Goal: Obtain resource: Download file/media

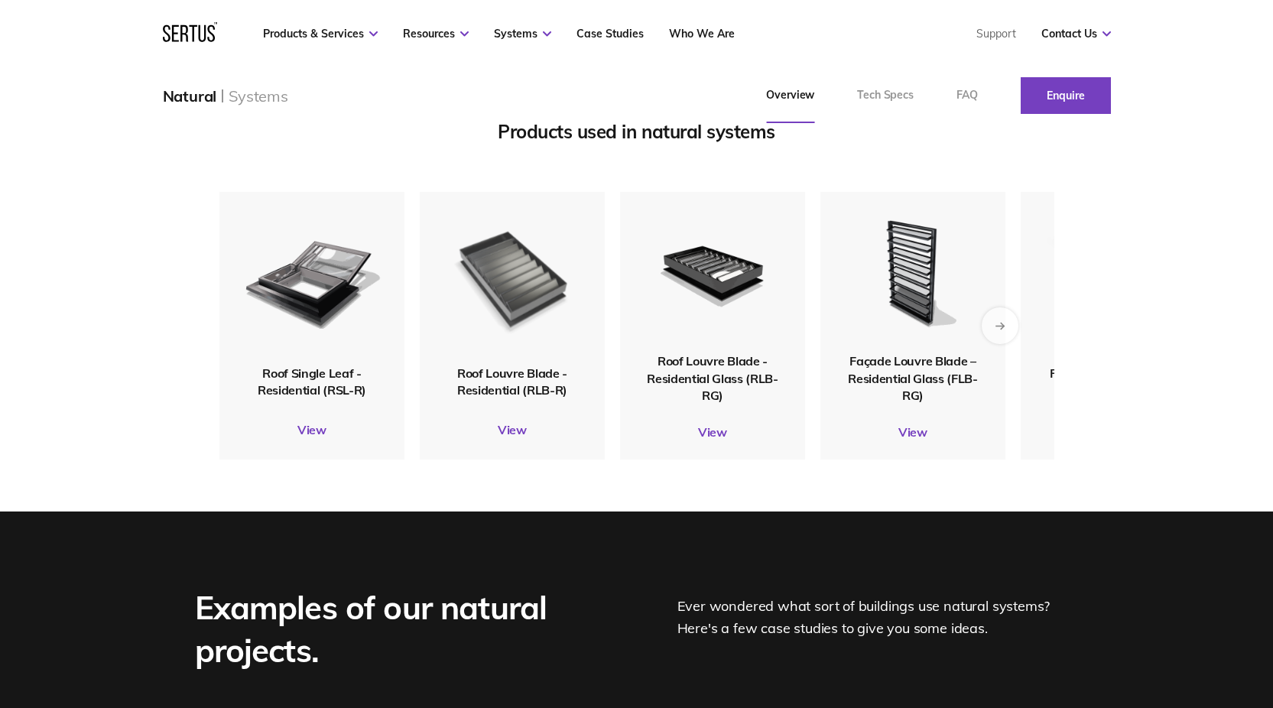
scroll to position [1888, 0]
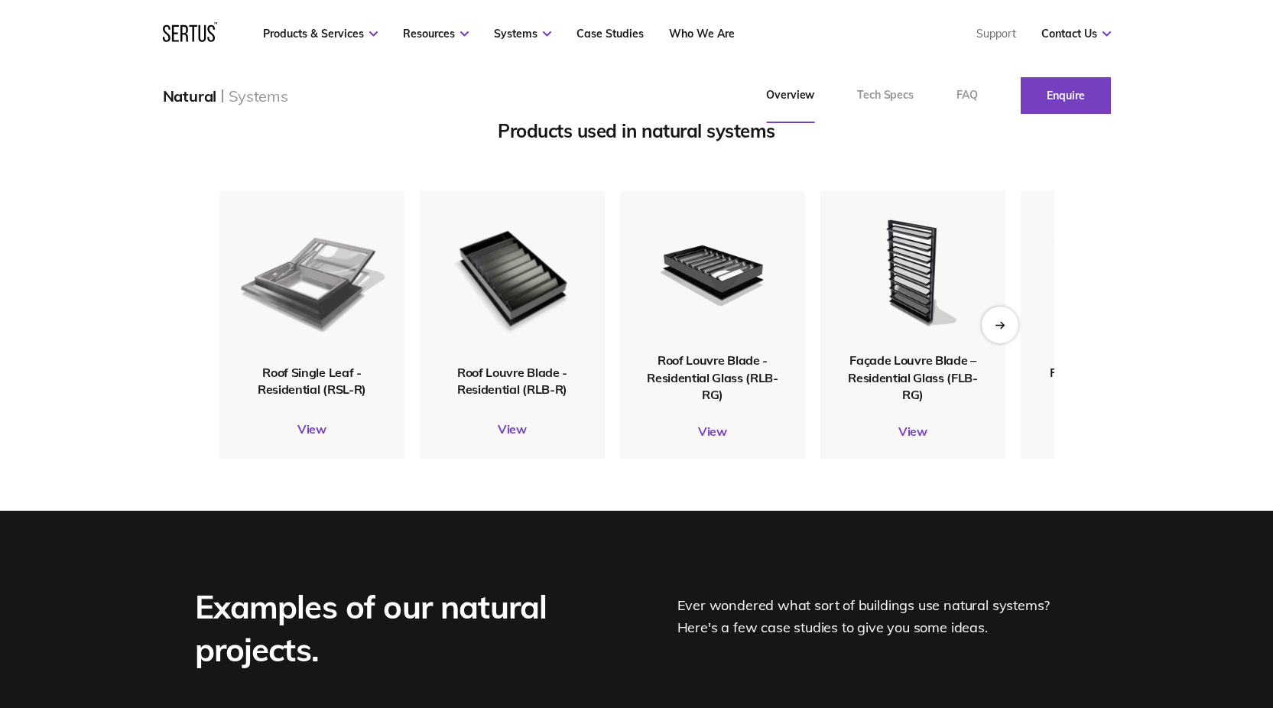
click at [324, 307] on img at bounding box center [311, 278] width 149 height 176
click at [313, 437] on link "View" at bounding box center [311, 428] width 185 height 15
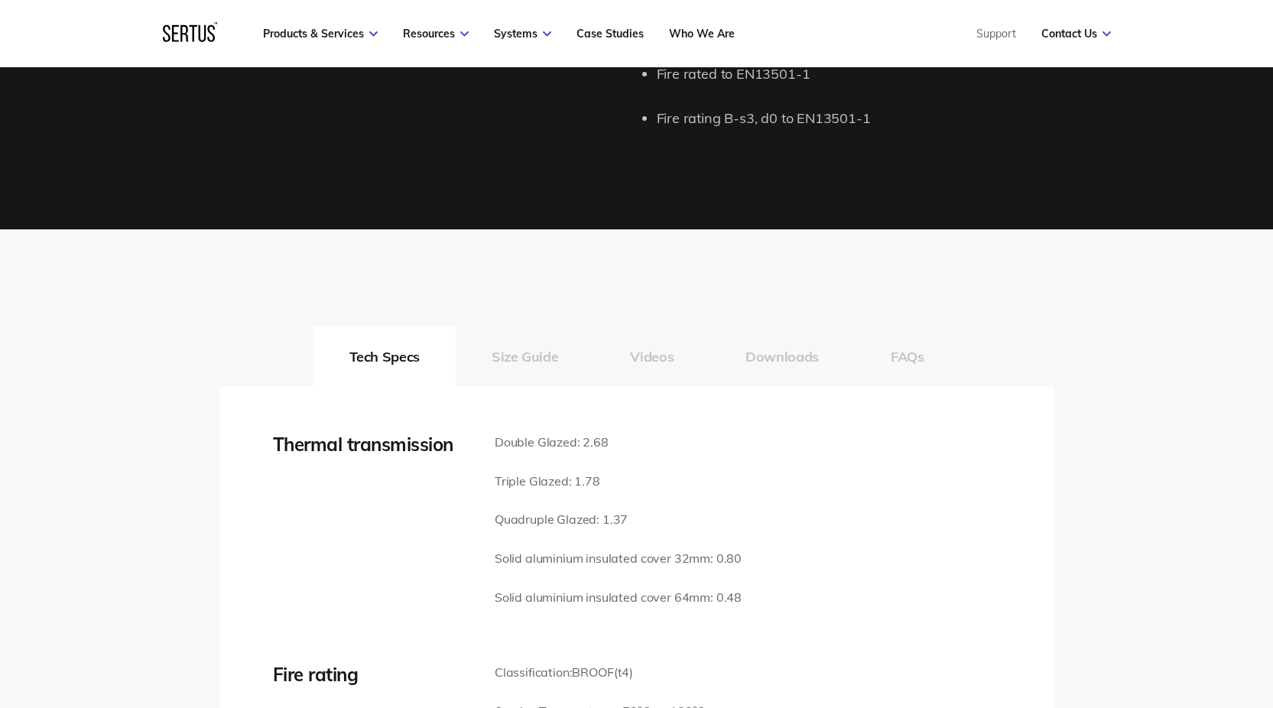
scroll to position [2104, 0]
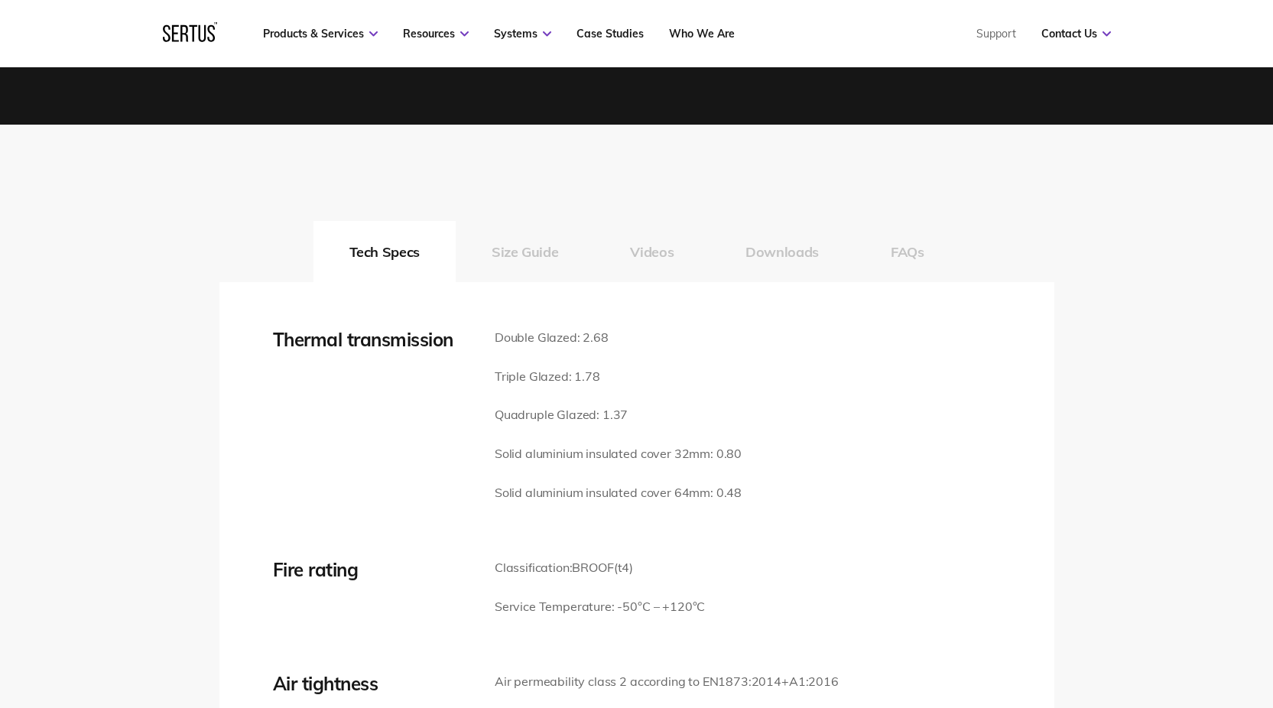
click at [537, 260] on button "Size Guide" at bounding box center [525, 251] width 138 height 61
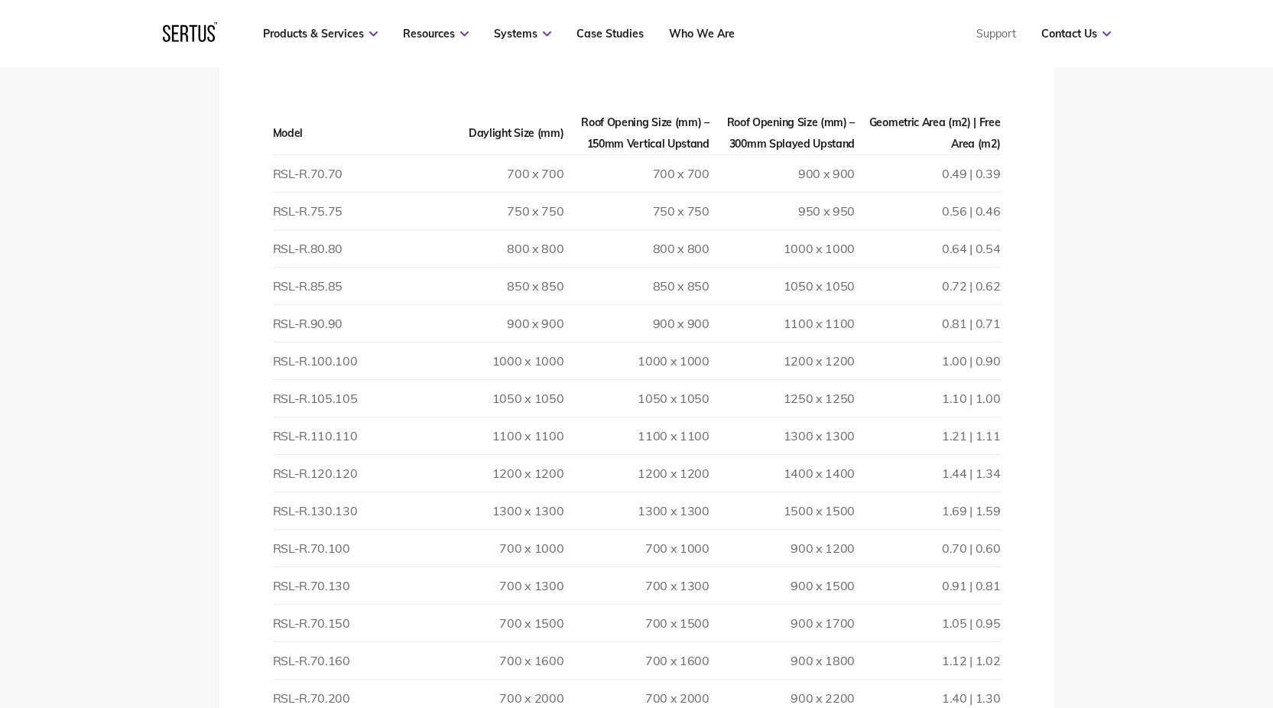
scroll to position [2411, 0]
drag, startPoint x: 995, startPoint y: 510, endPoint x: 517, endPoint y: 508, distance: 477.9
click at [517, 508] on tr "RSL-R.130.130 1300 x 1300 1300 x 1300 1500 x 1500 1.69 | 1.59" at bounding box center [637, 509] width 728 height 37
click at [517, 508] on td "1300 x 1300" at bounding box center [490, 509] width 145 height 37
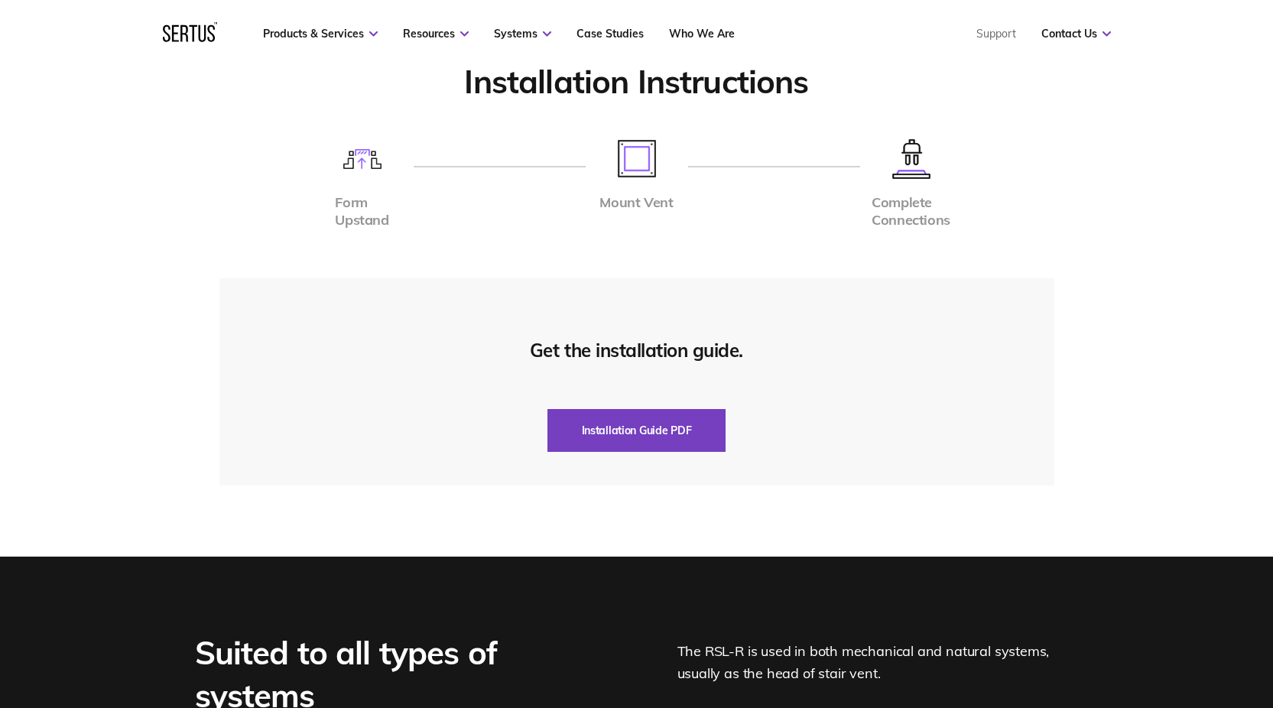
scroll to position [5058, 0]
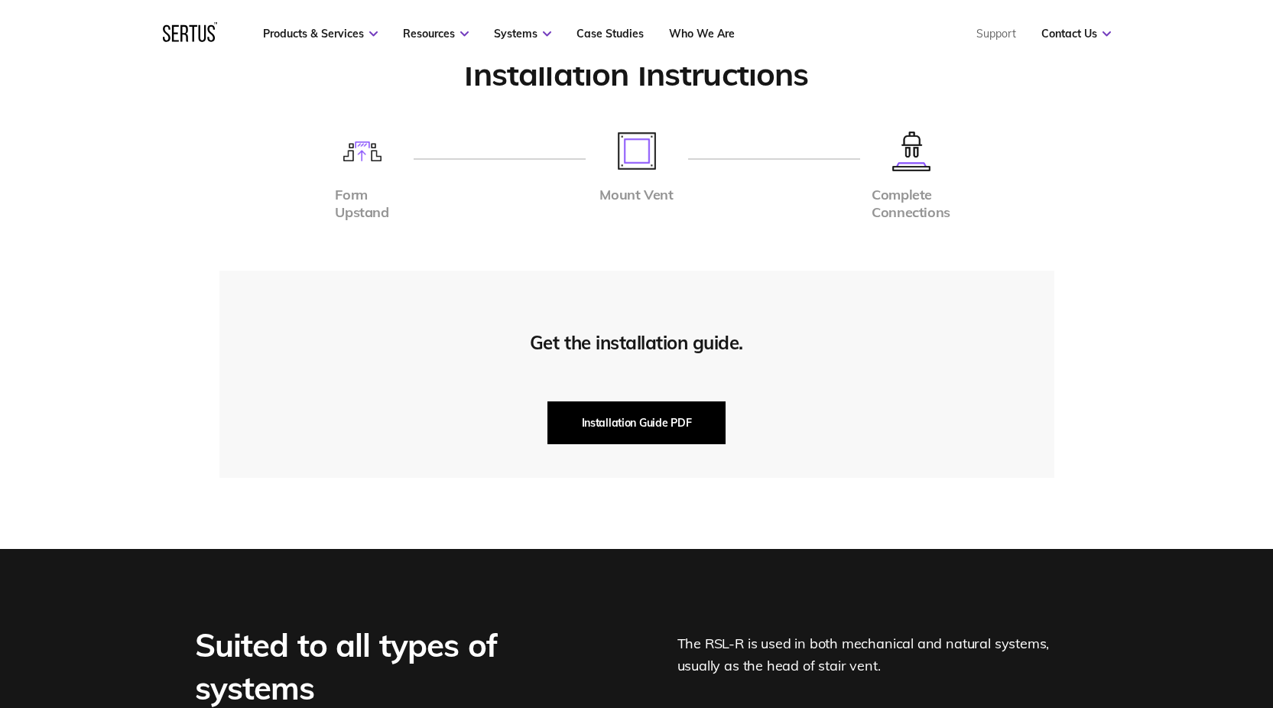
click at [631, 426] on button "Installation Guide PDF" at bounding box center [637, 422] width 179 height 43
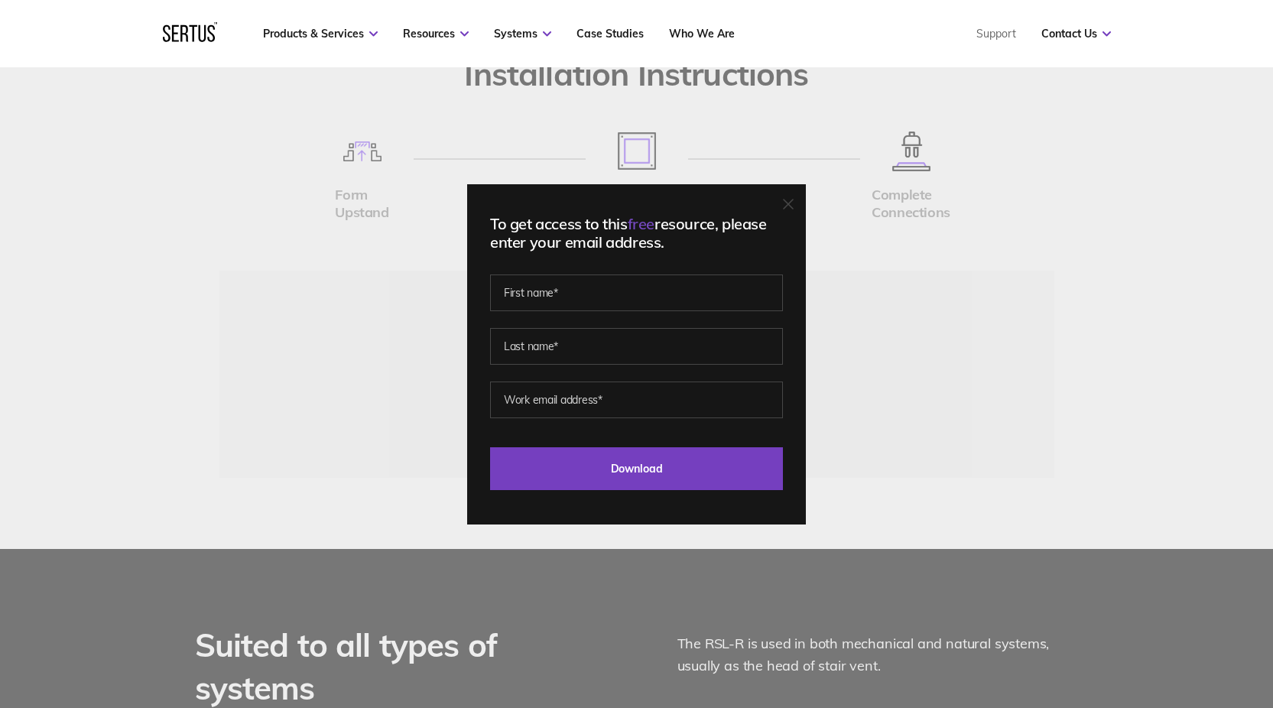
click at [791, 204] on icon at bounding box center [788, 204] width 11 height 11
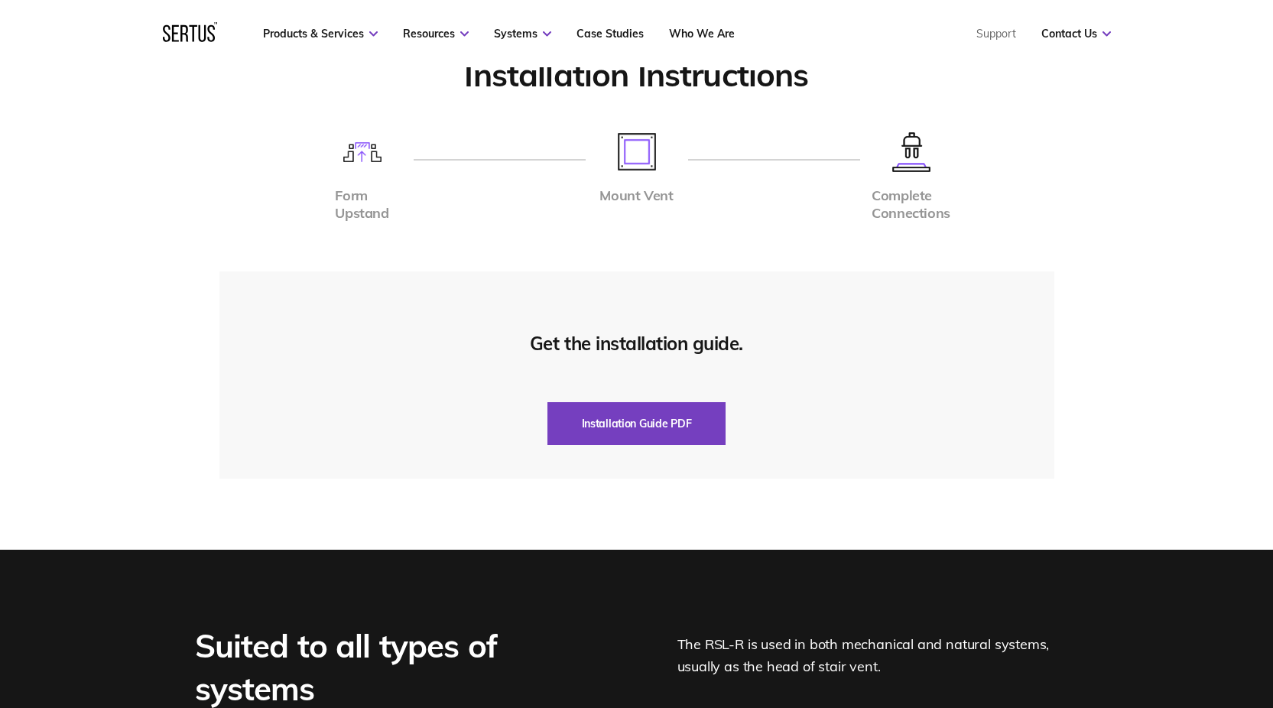
scroll to position [5061, 0]
